Goal: Information Seeking & Learning: Compare options

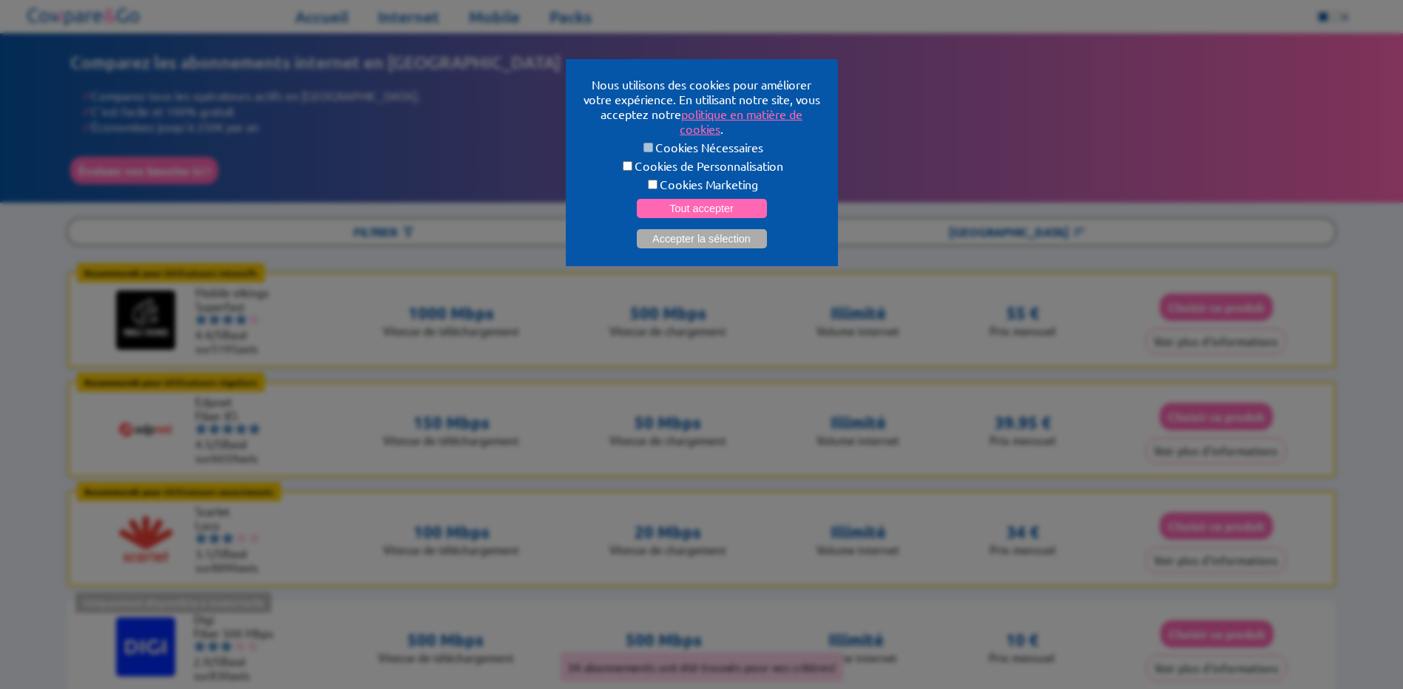
select select "**"
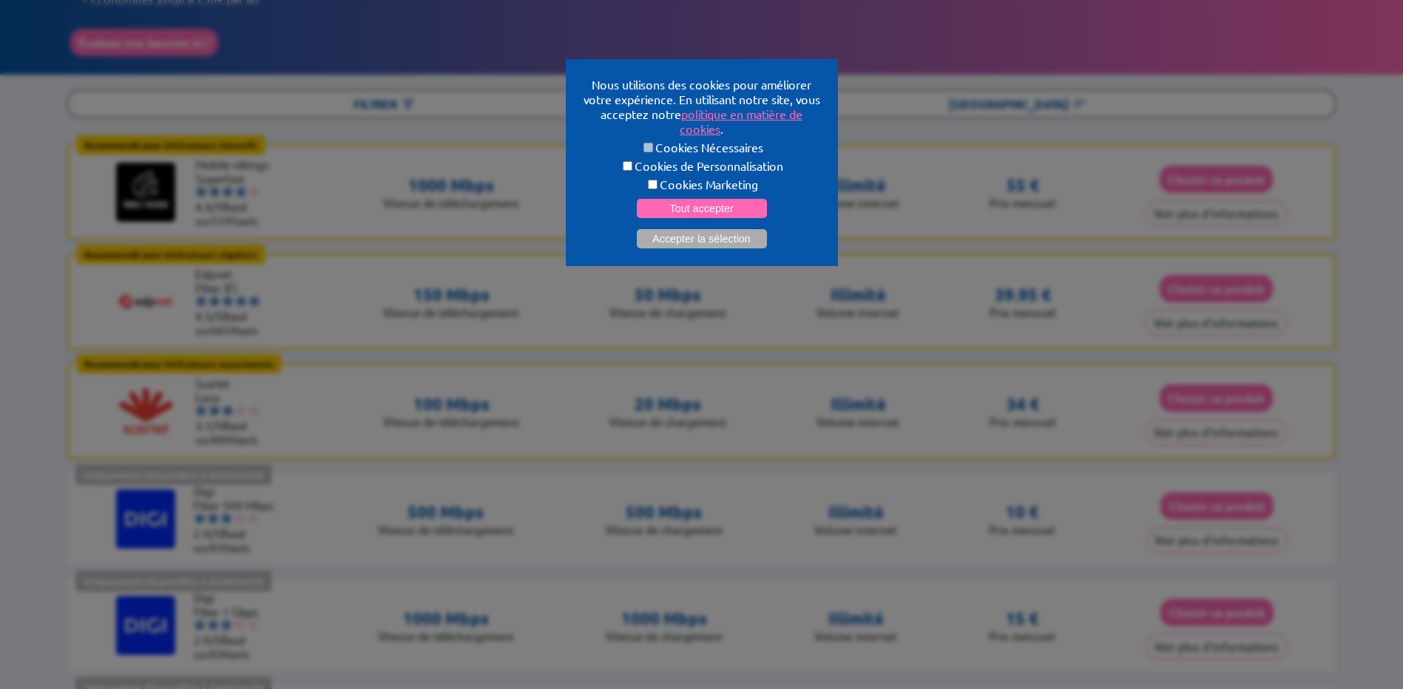
click at [694, 234] on button "Accepter la sélection" at bounding box center [702, 238] width 130 height 19
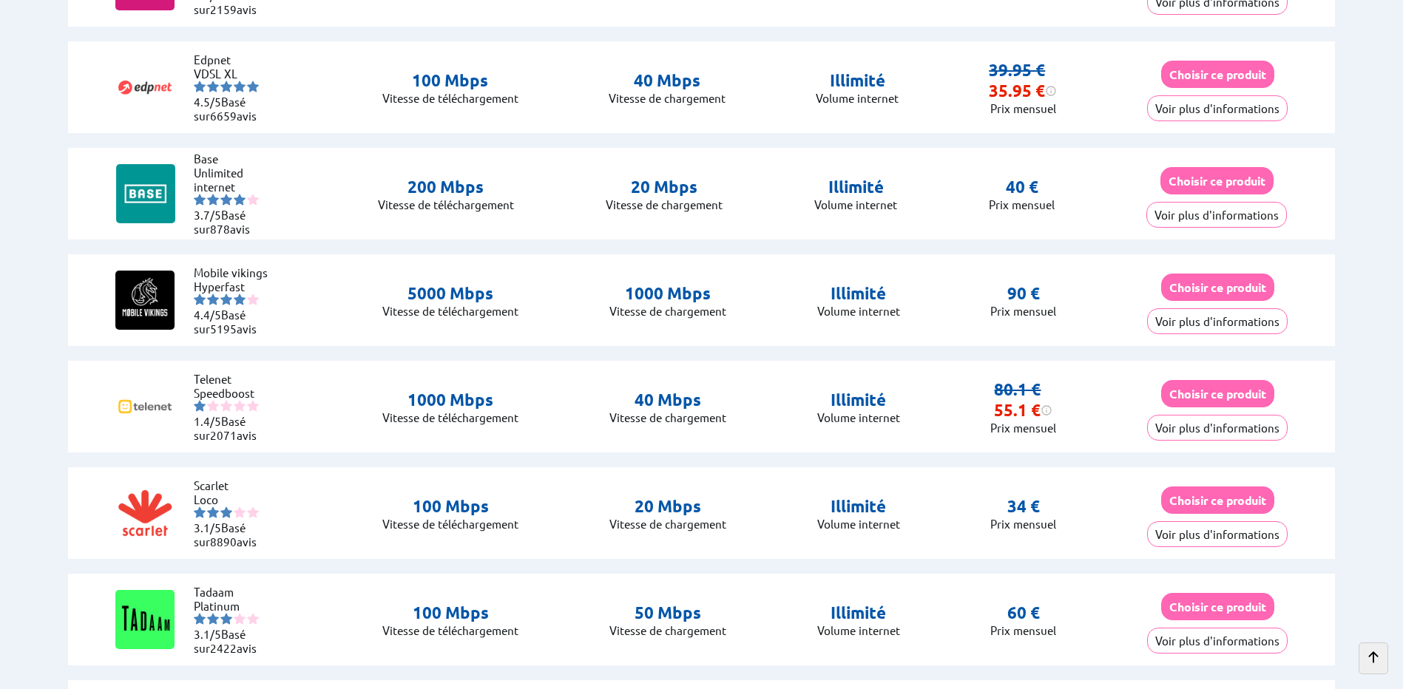
scroll to position [1977, 0]
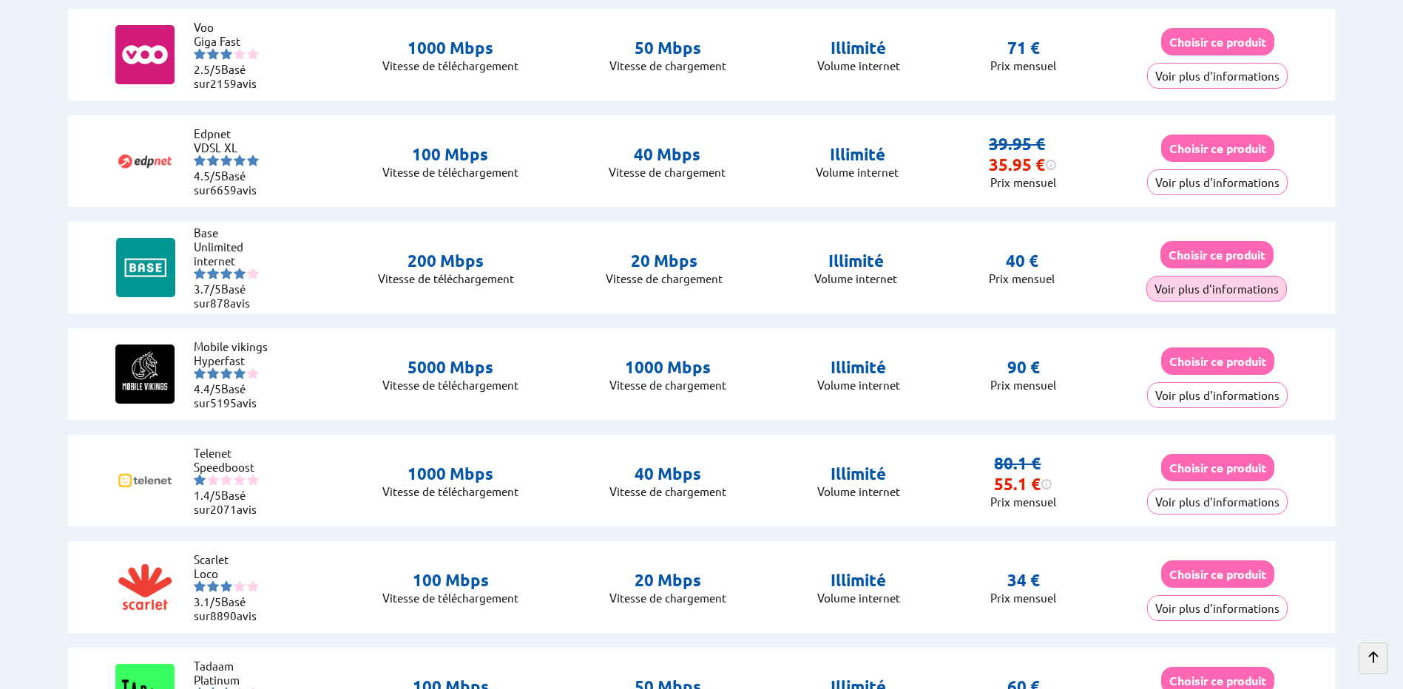
click at [1183, 280] on button "Voir plus d'informations" at bounding box center [1216, 289] width 140 height 26
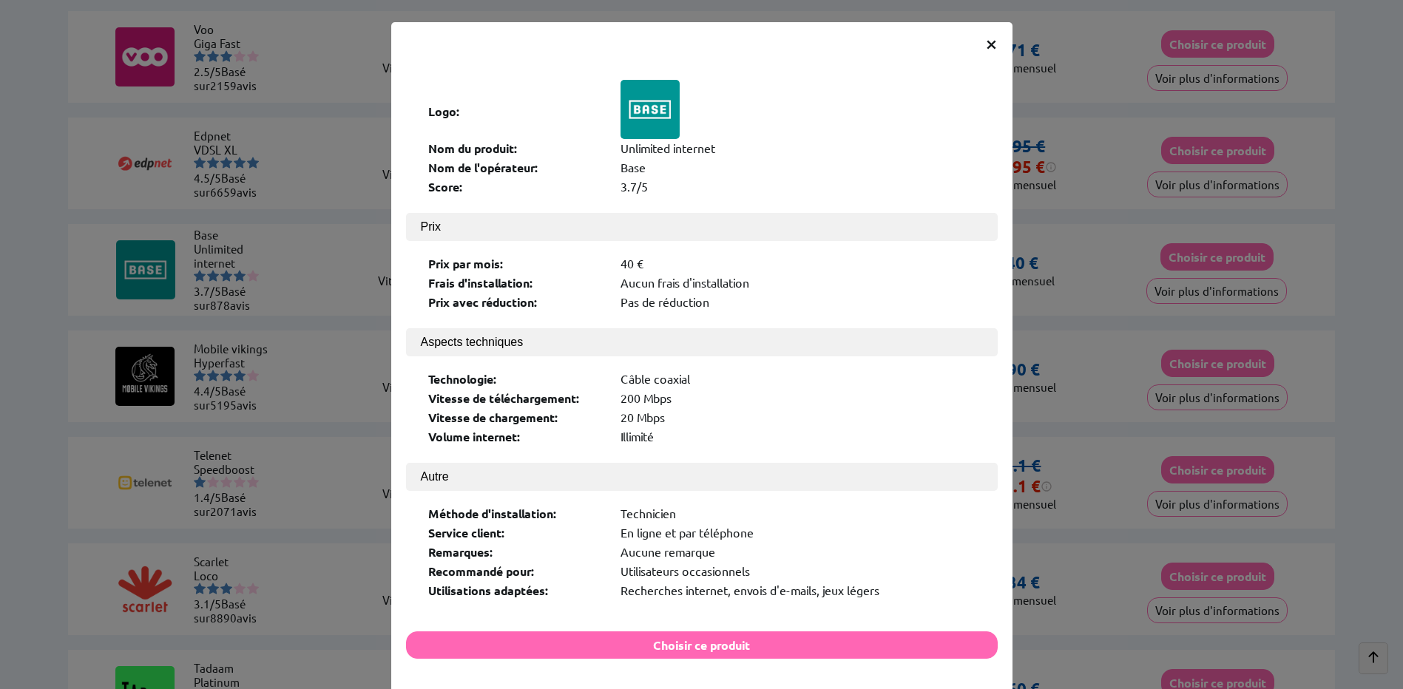
click at [986, 33] on span "×" at bounding box center [991, 43] width 13 height 27
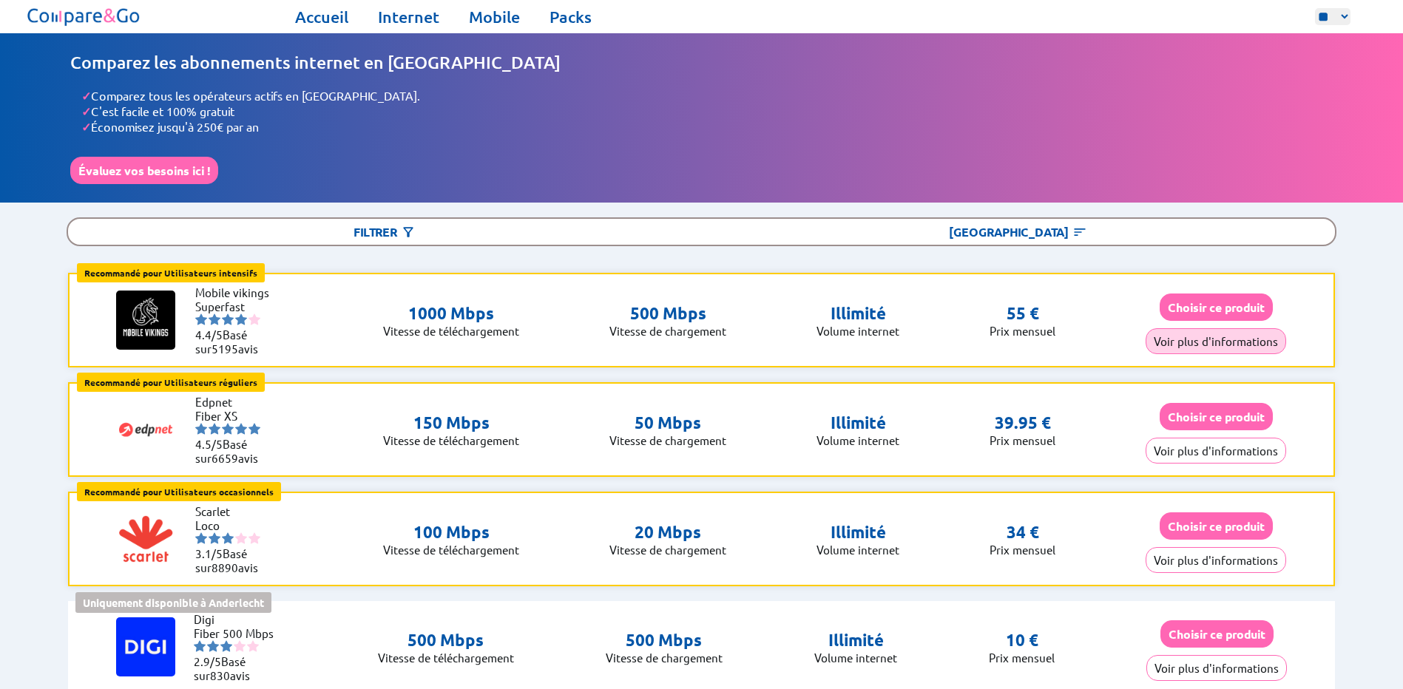
click at [1185, 338] on button "Voir plus d'informations" at bounding box center [1215, 341] width 140 height 26
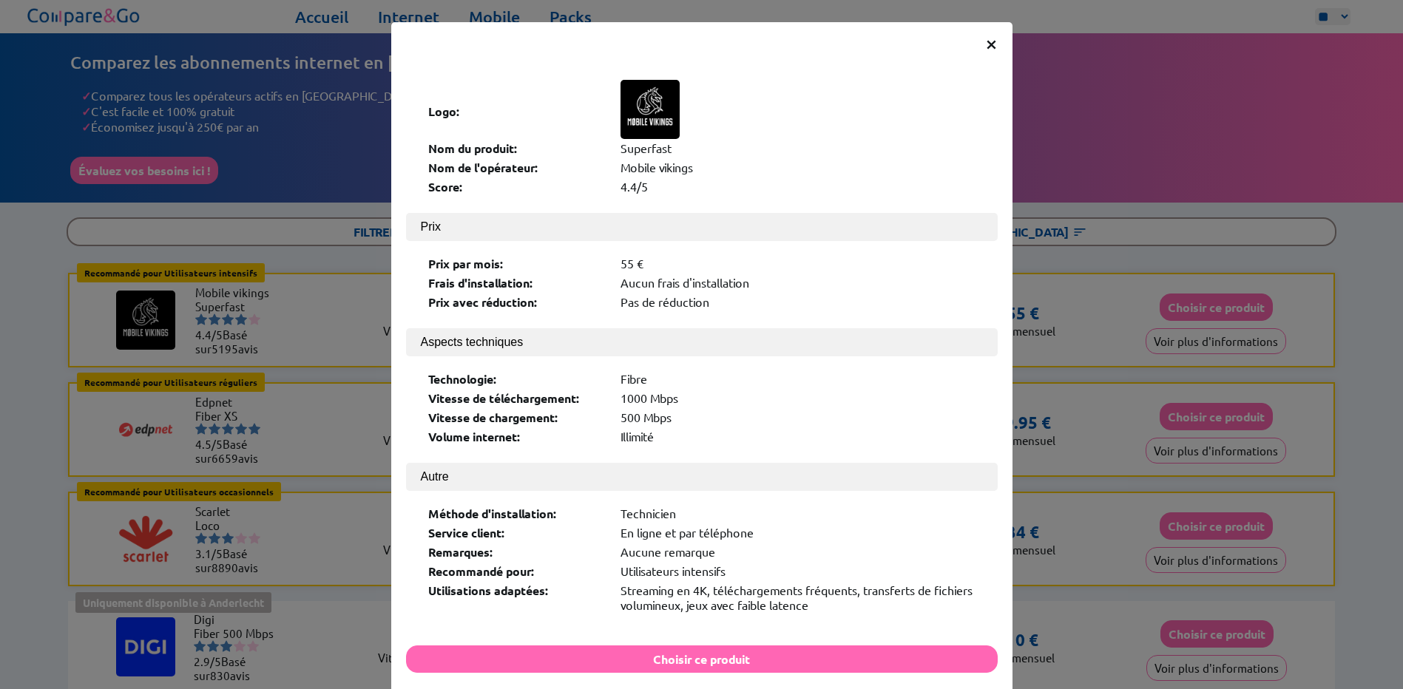
click at [989, 47] on span "×" at bounding box center [991, 43] width 13 height 27
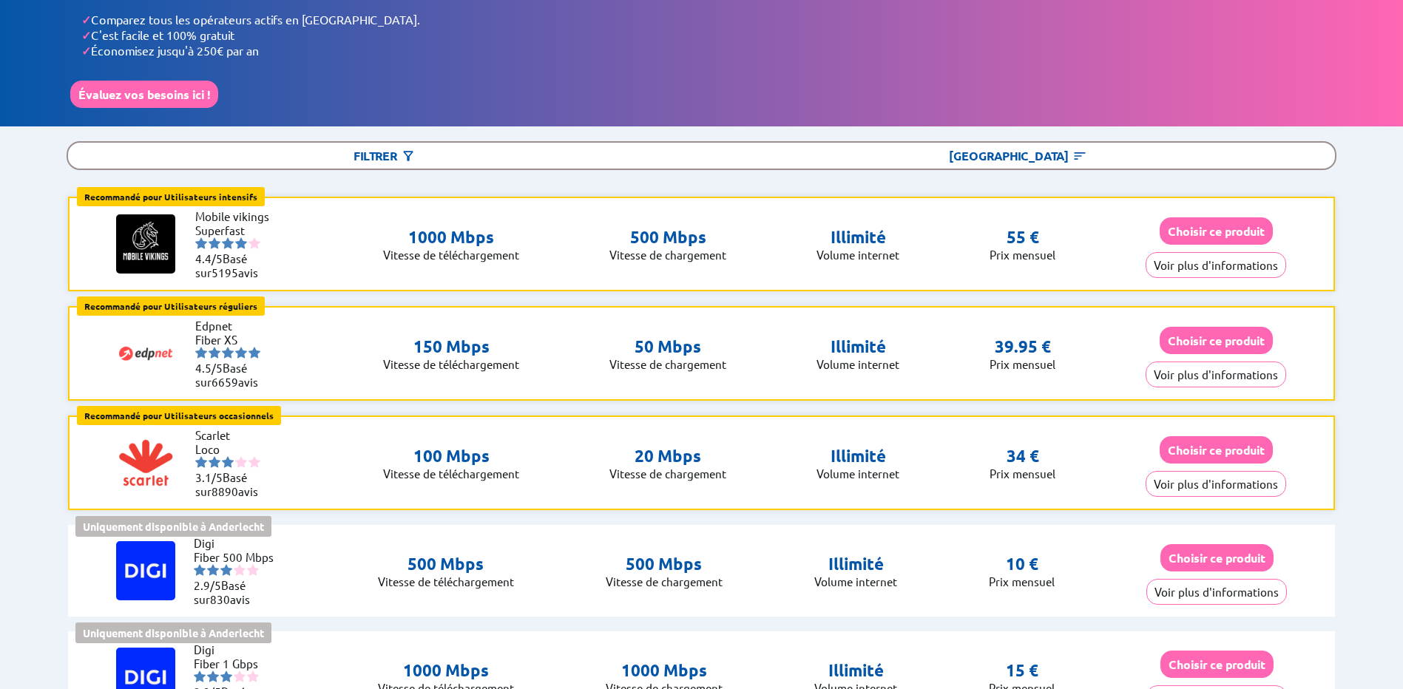
scroll to position [148, 0]
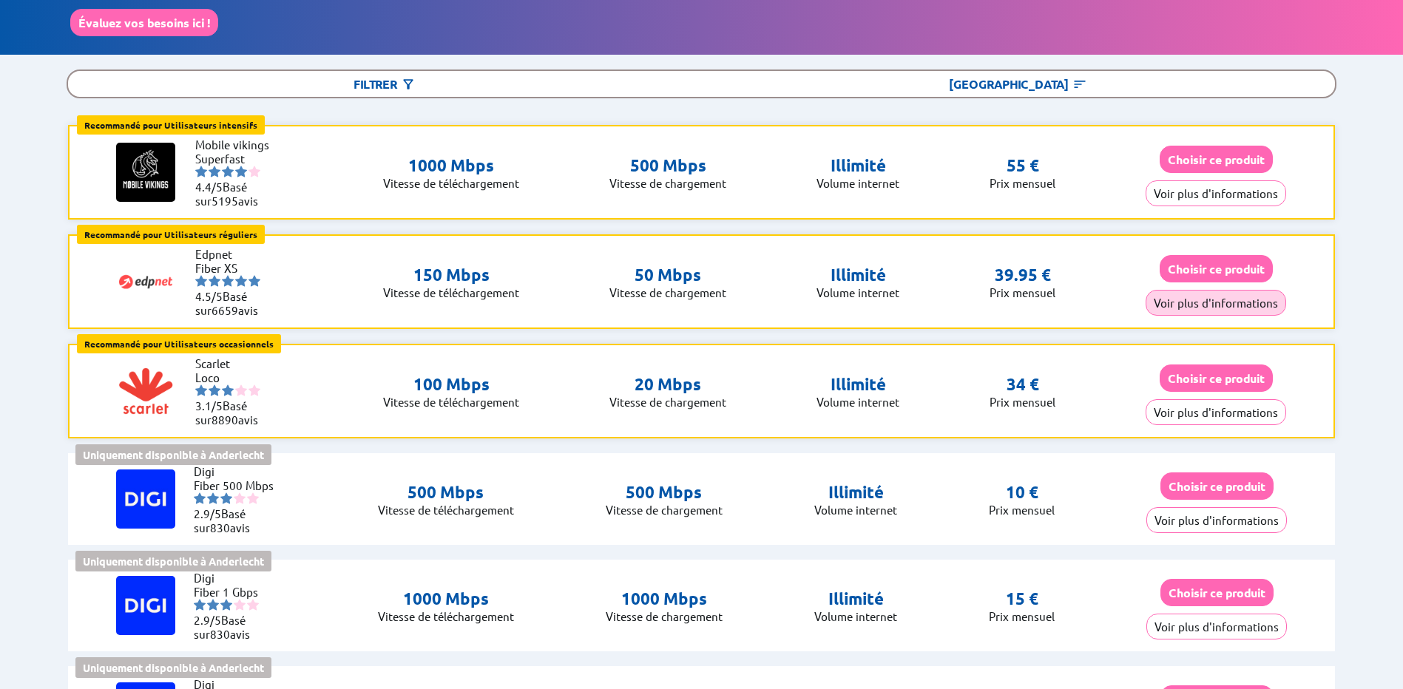
click at [1176, 297] on button "Voir plus d'informations" at bounding box center [1215, 303] width 140 height 26
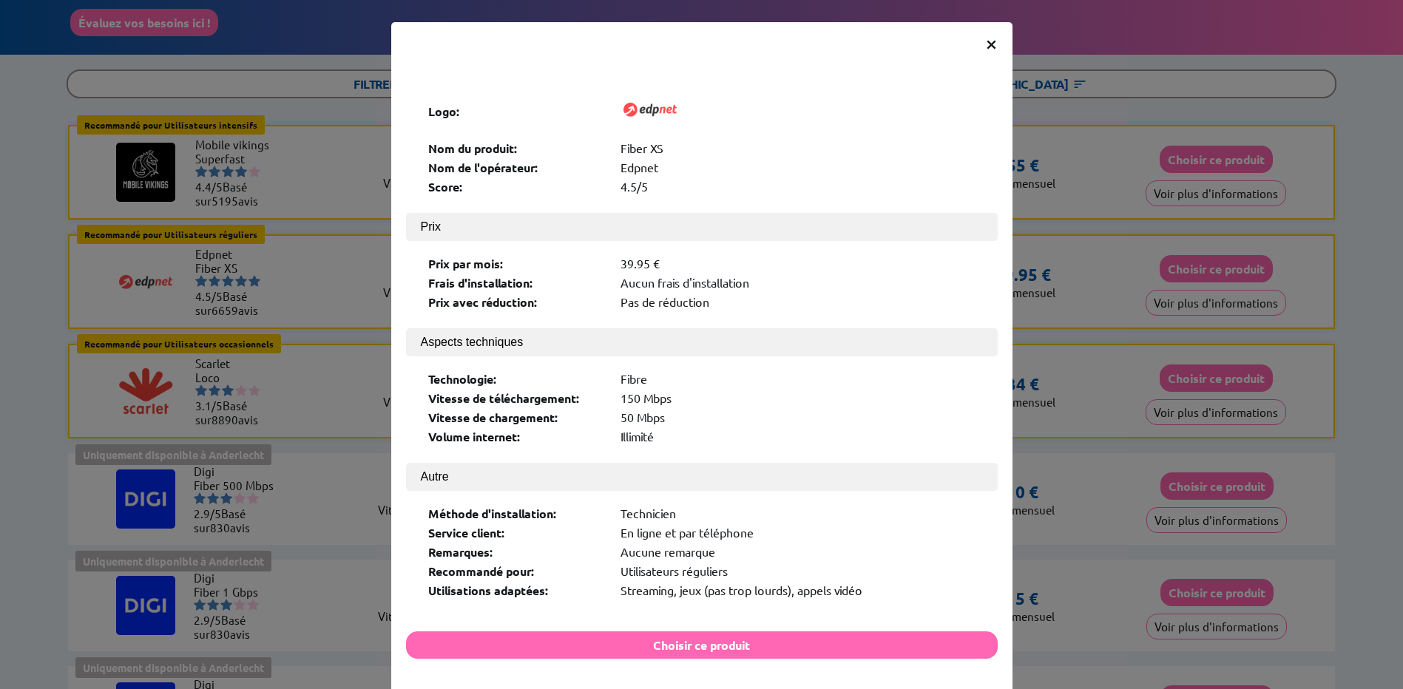
click at [986, 44] on span "×" at bounding box center [991, 43] width 13 height 27
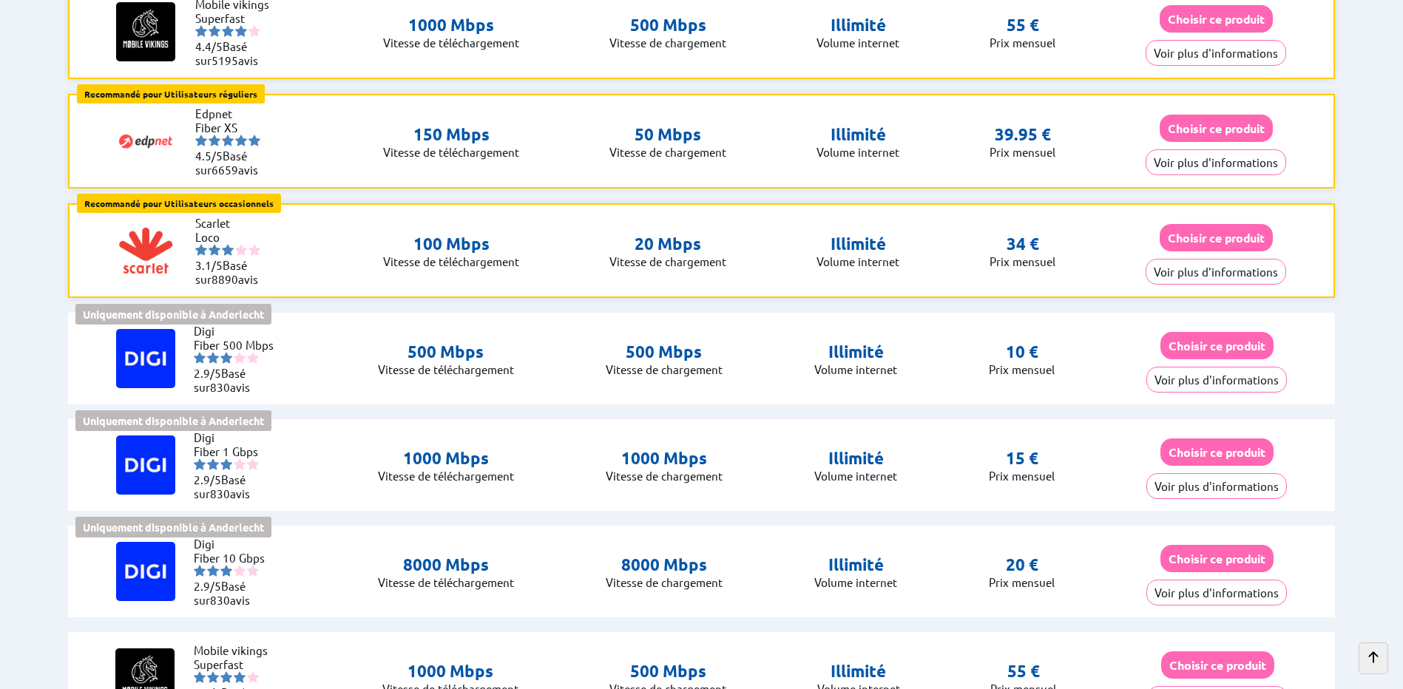
scroll to position [296, 0]
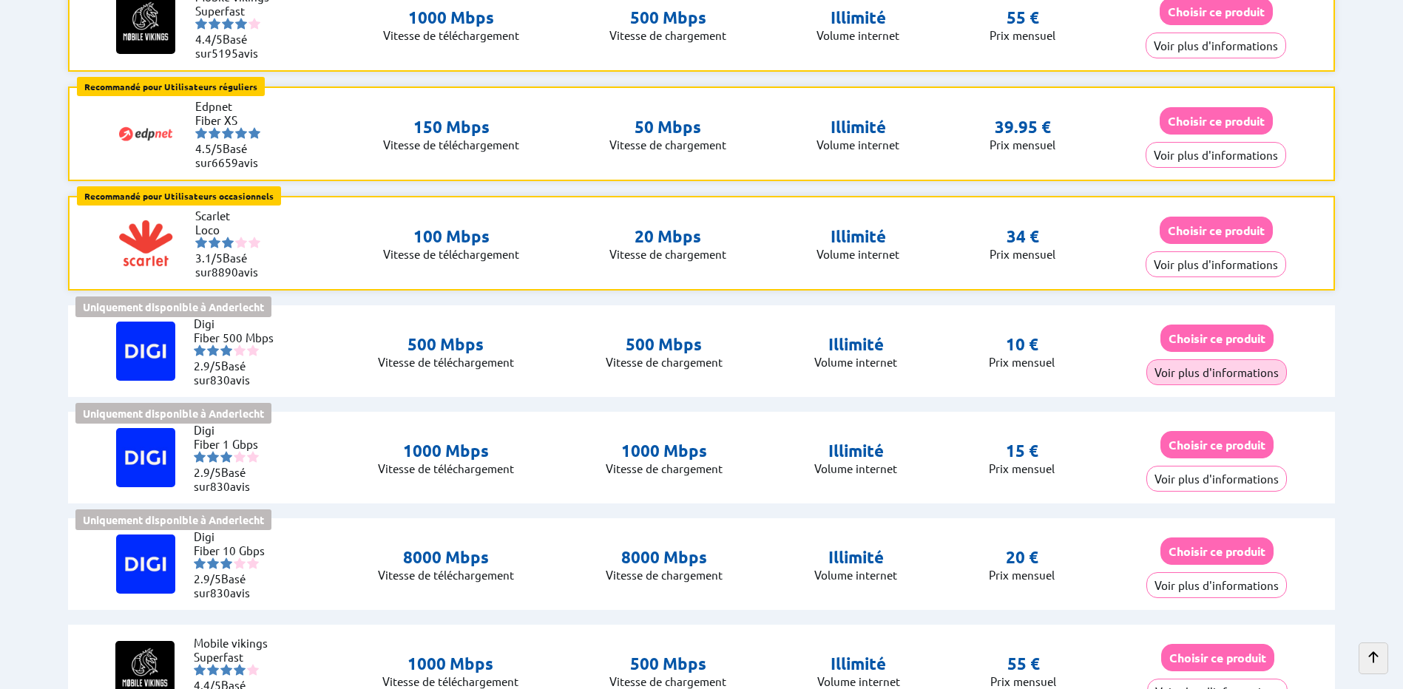
click at [1205, 369] on button "Voir plus d'informations" at bounding box center [1216, 372] width 140 height 26
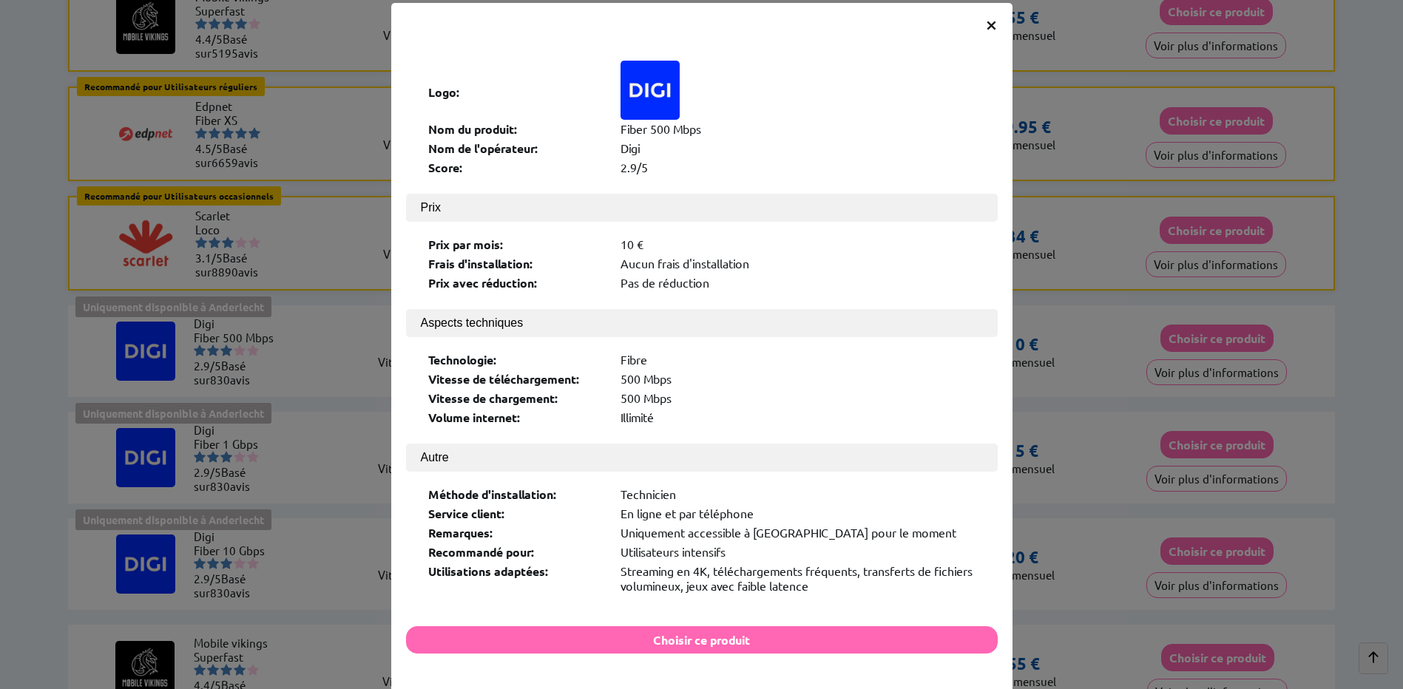
scroll to position [0, 0]
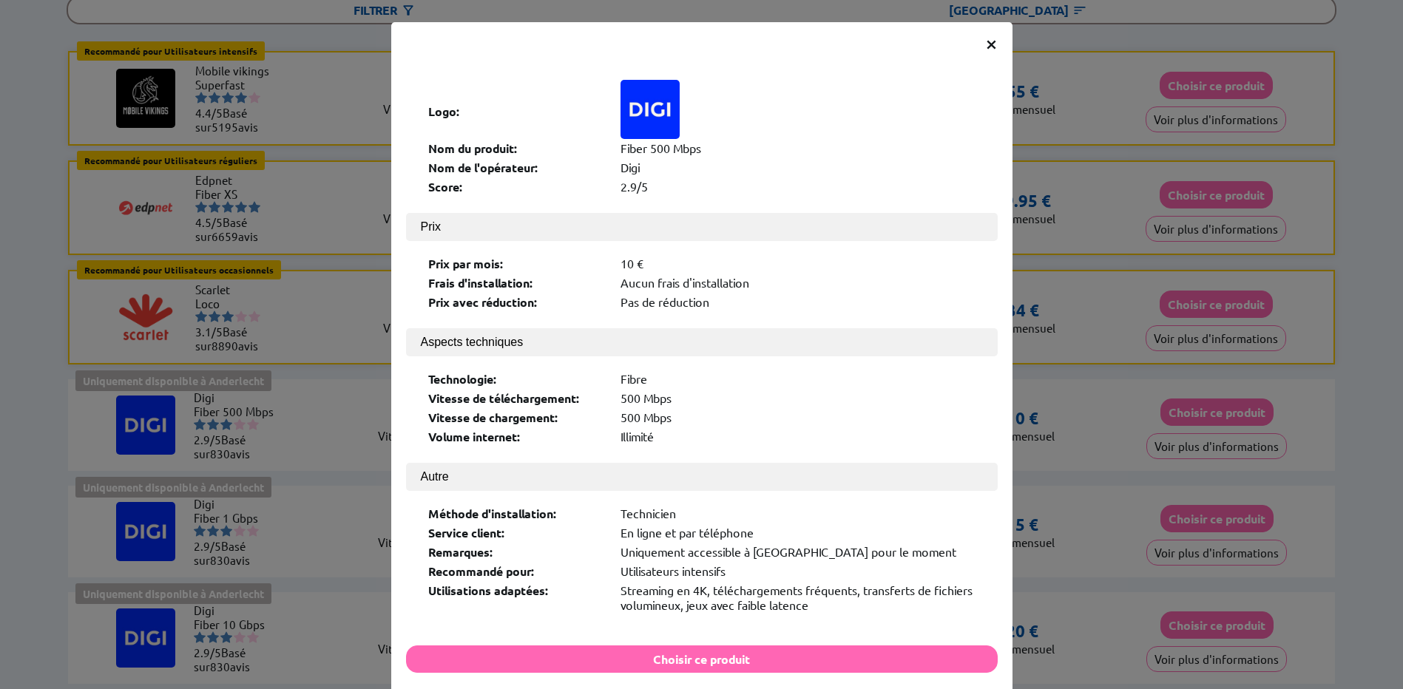
click at [985, 39] on span "×" at bounding box center [991, 43] width 13 height 27
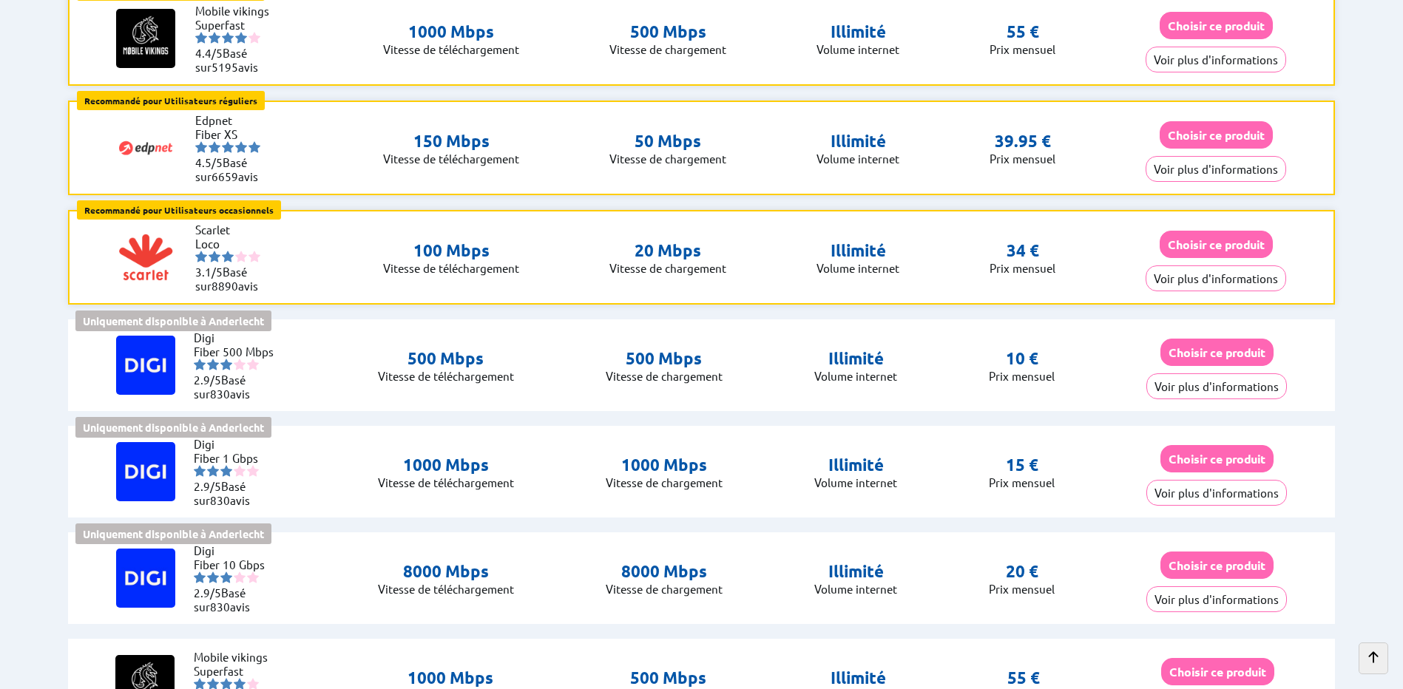
scroll to position [296, 0]
